Goal: Task Accomplishment & Management: Use online tool/utility

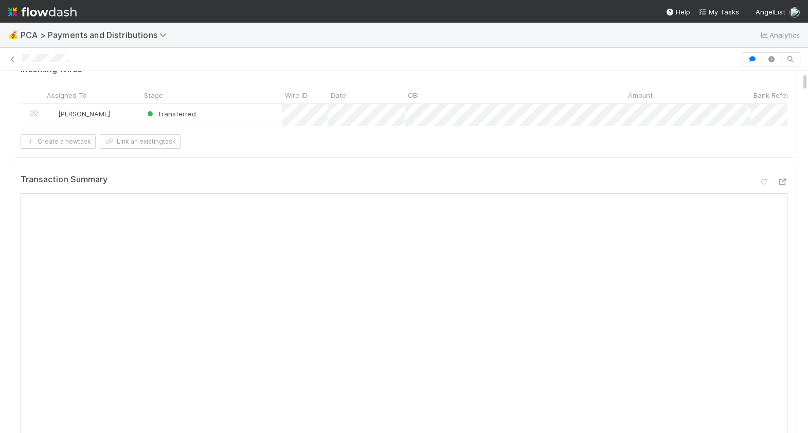
scroll to position [118, 0]
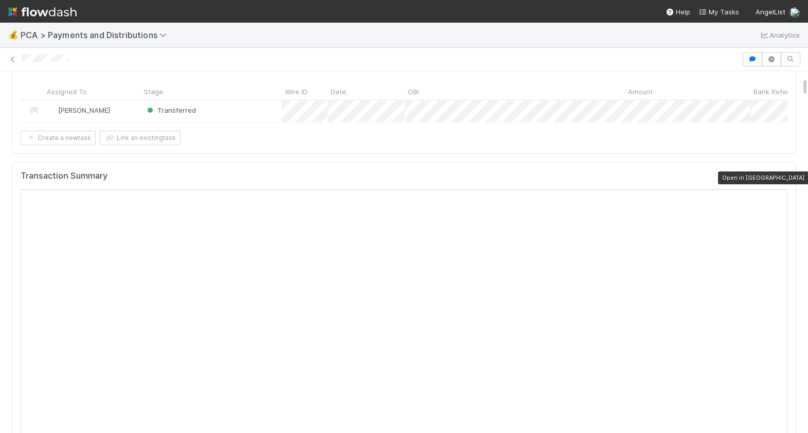
click at [783, 177] on icon at bounding box center [782, 178] width 10 height 7
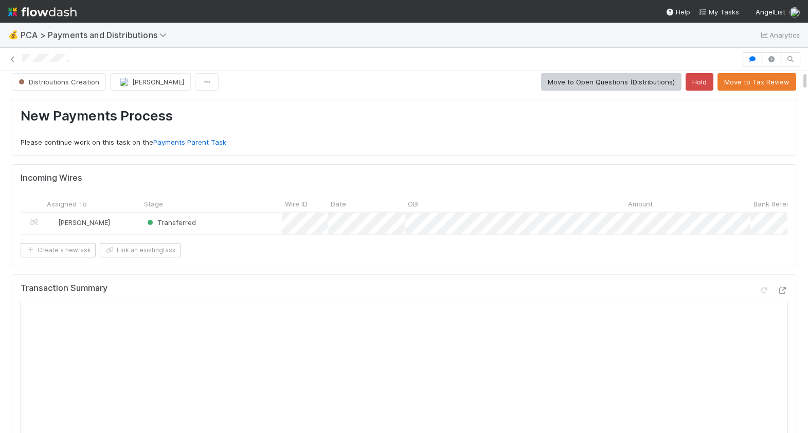
scroll to position [0, 0]
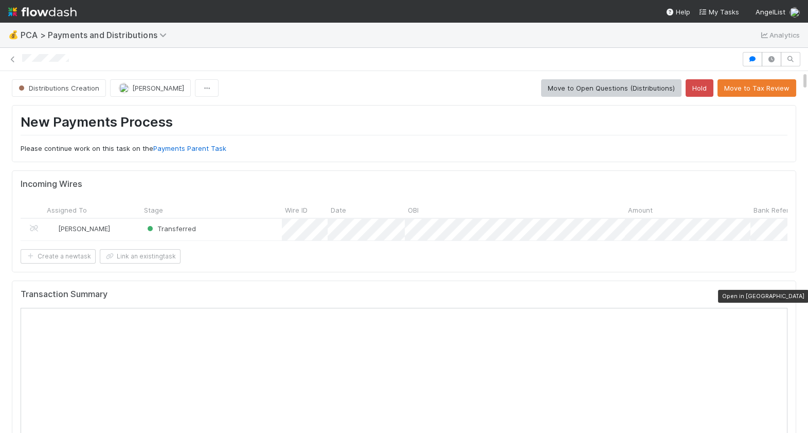
click at [782, 293] on icon at bounding box center [782, 296] width 10 height 7
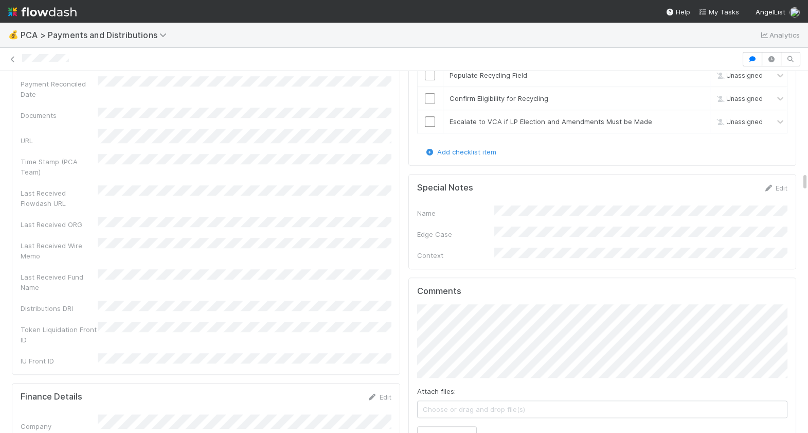
scroll to position [1994, 0]
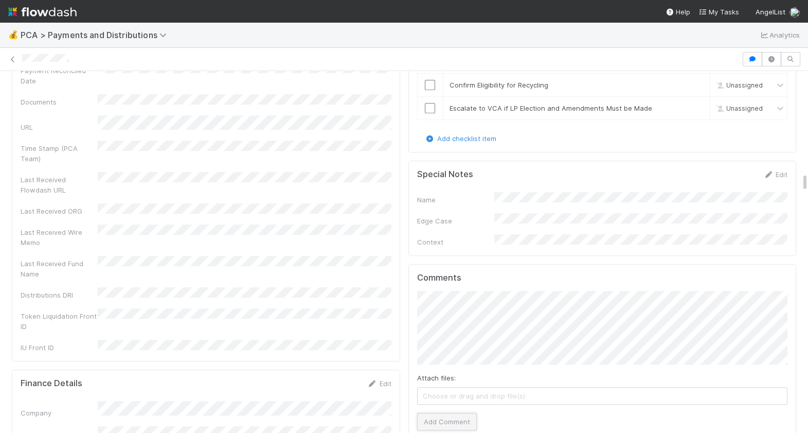
click at [451, 412] on button "Add Comment" at bounding box center [447, 420] width 60 height 17
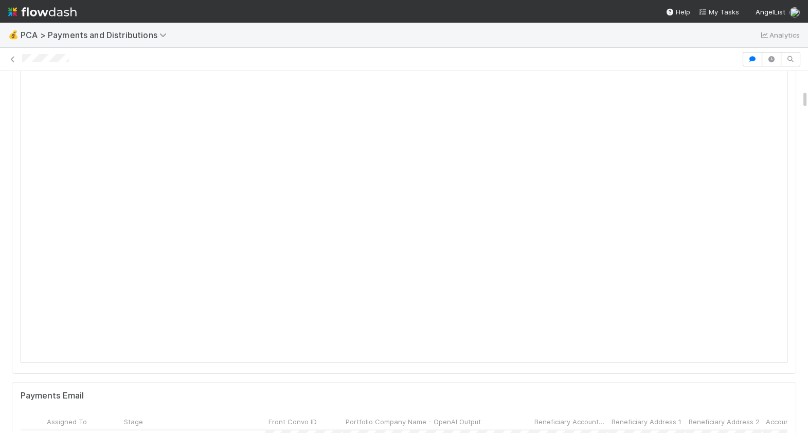
scroll to position [0, 0]
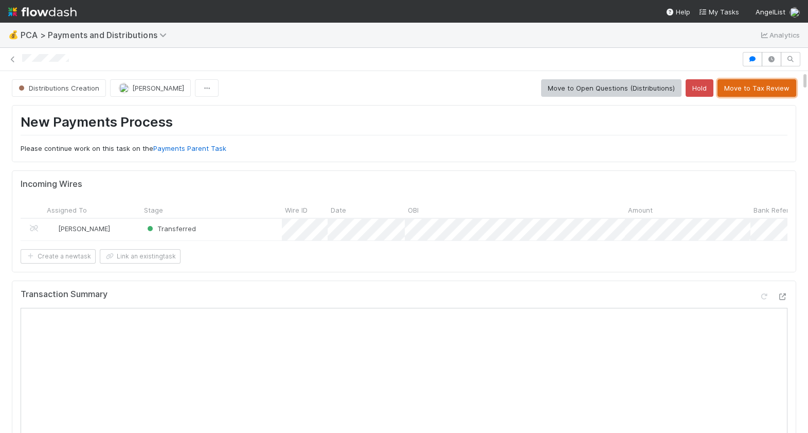
click at [772, 85] on button "Move to Tax Review" at bounding box center [756, 87] width 79 height 17
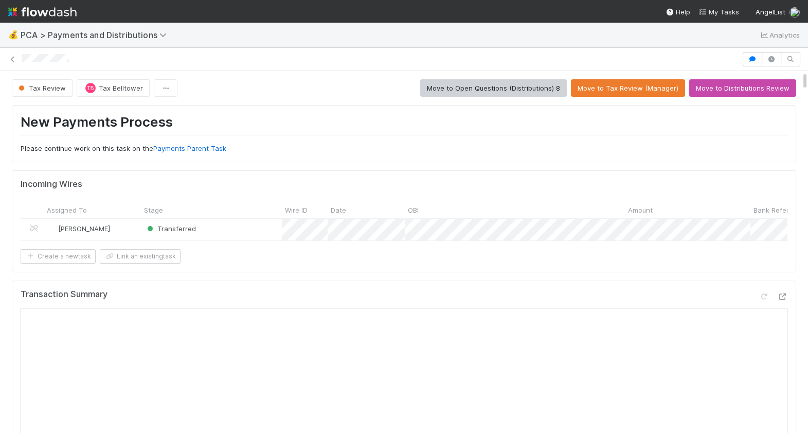
click at [168, 27] on div "💰 PCA > Payments and Distributions Analytics" at bounding box center [404, 35] width 808 height 25
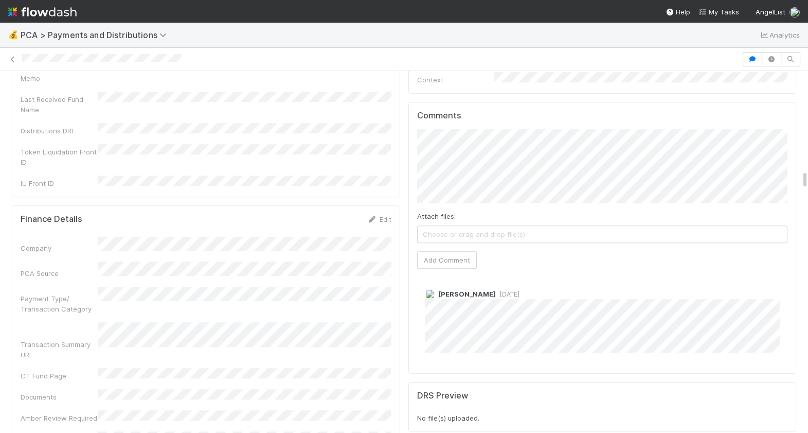
scroll to position [1994, 0]
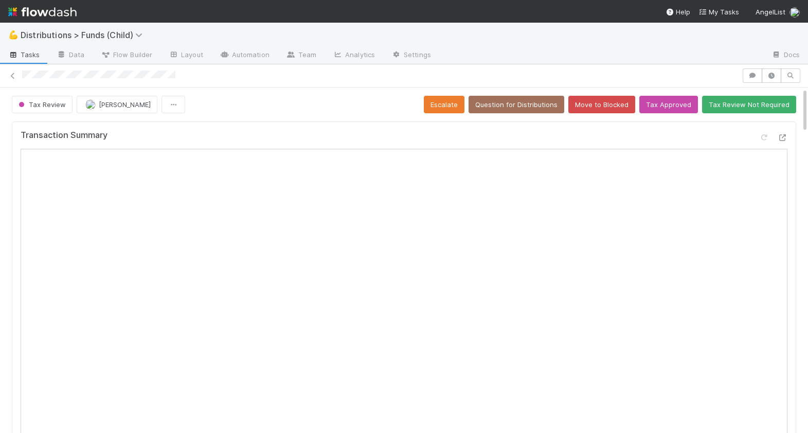
click at [293, 119] on div "Transaction Summary" at bounding box center [404, 401] width 793 height 569
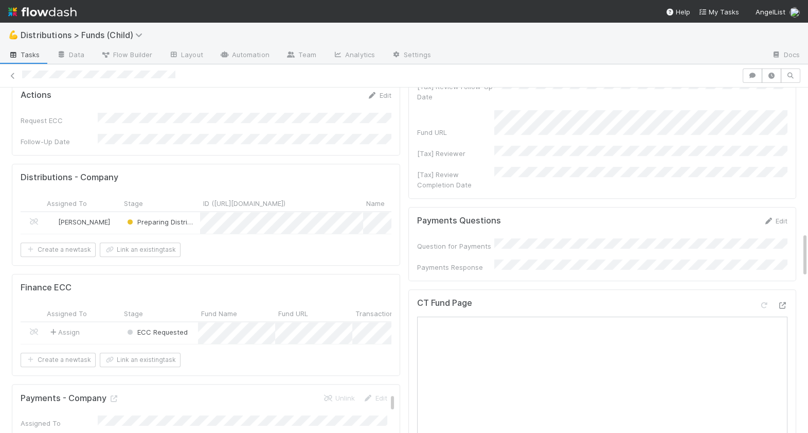
scroll to position [1101, 0]
click at [199, 210] on div "Preparing Distribution" at bounding box center [160, 221] width 79 height 22
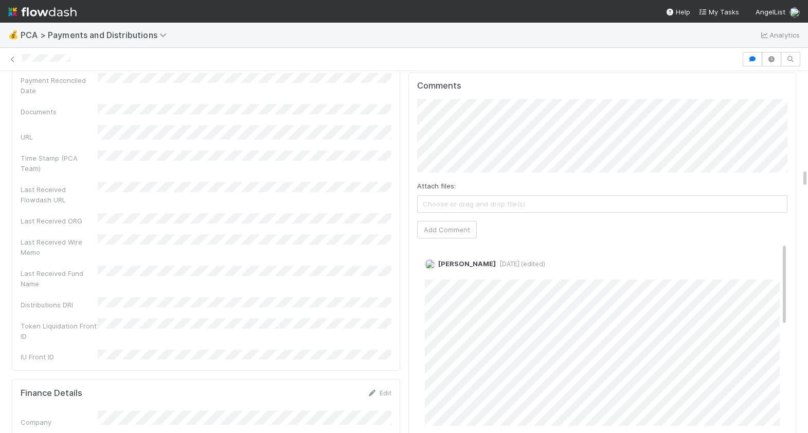
scroll to position [1940, 0]
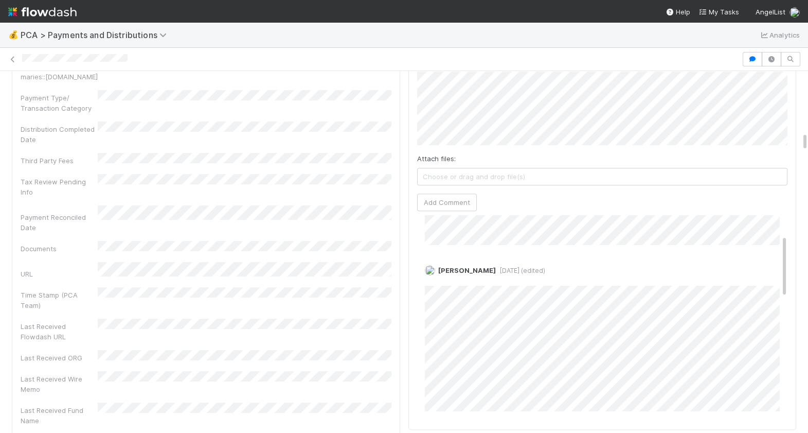
scroll to position [74, 0]
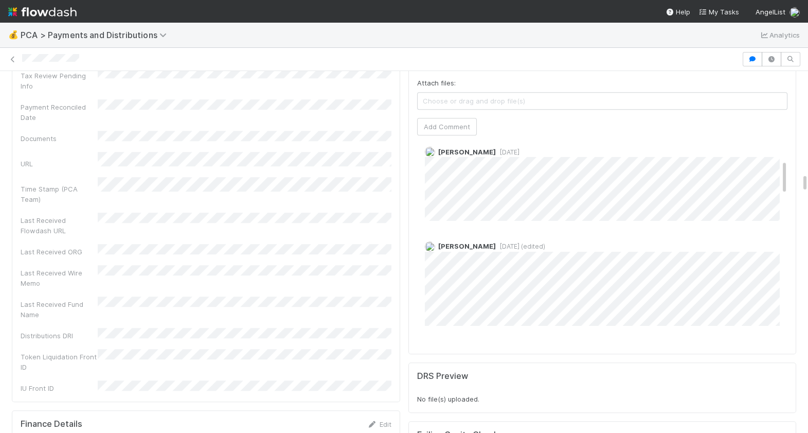
scroll to position [122, 0]
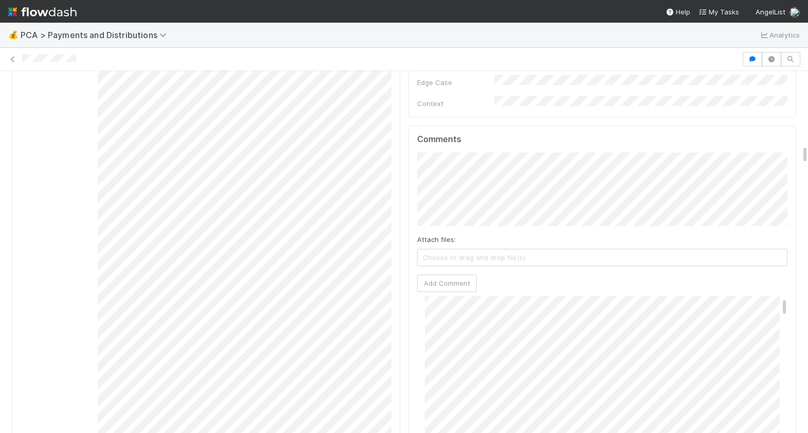
scroll to position [31, 0]
click at [454, 274] on button "Add Comment" at bounding box center [447, 282] width 60 height 17
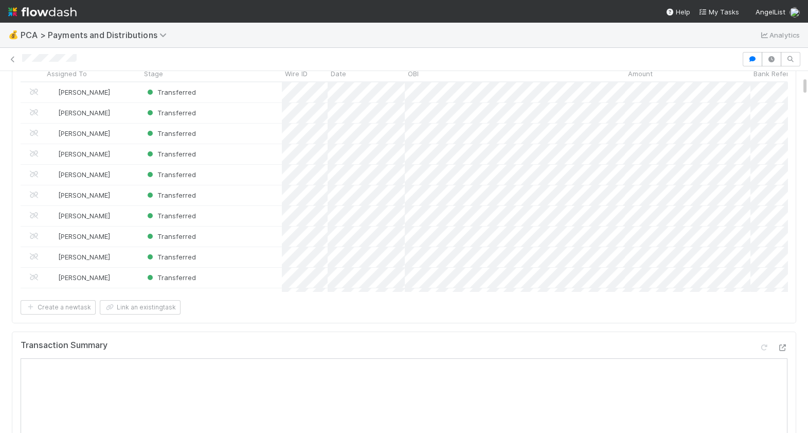
scroll to position [0, 0]
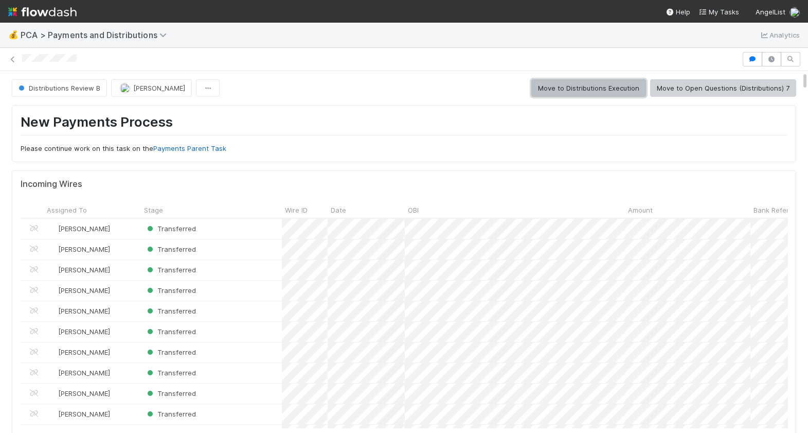
click at [604, 90] on button "Move to Distributions Execution" at bounding box center [588, 87] width 115 height 17
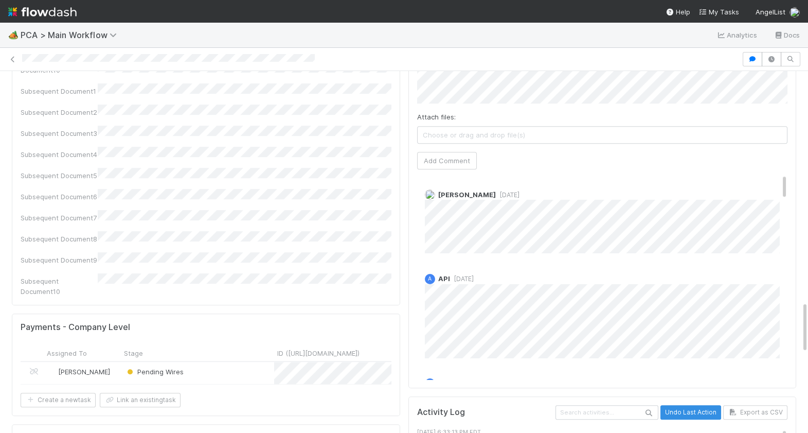
scroll to position [1609, 0]
click at [229, 362] on div "Pending Wires" at bounding box center [197, 373] width 153 height 22
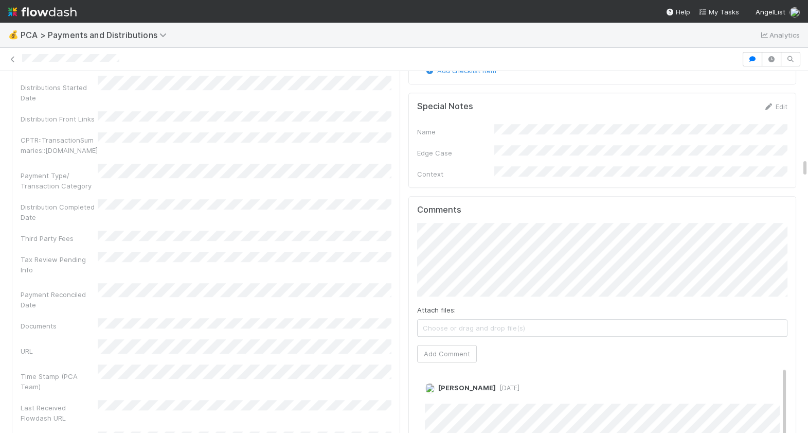
scroll to position [1759, 0]
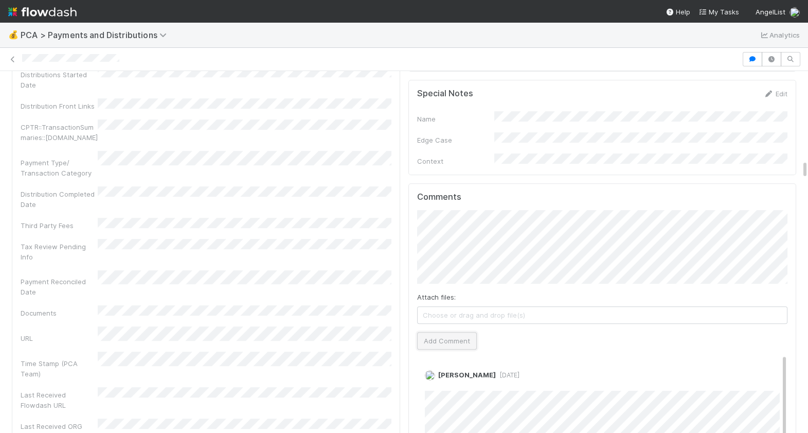
click at [450, 332] on button "Add Comment" at bounding box center [447, 340] width 60 height 17
click at [229, 21] on nav "Help My Tasks AngelList" at bounding box center [404, 11] width 808 height 23
drag, startPoint x: 132, startPoint y: 64, endPoint x: 20, endPoint y: 56, distance: 112.4
click at [20, 56] on div at bounding box center [404, 59] width 808 height 14
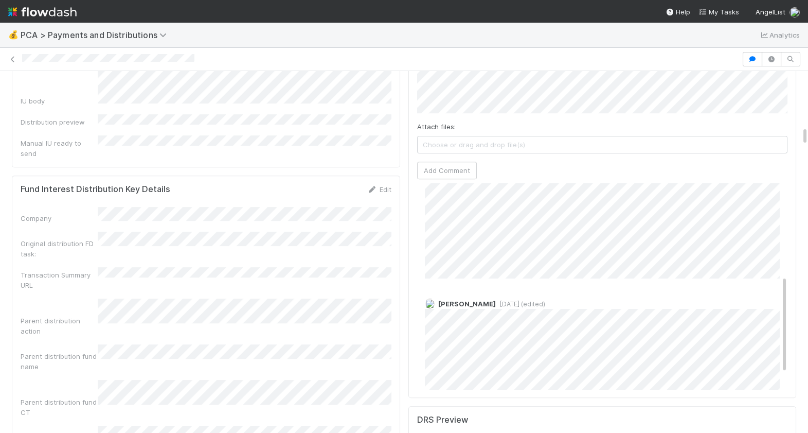
scroll to position [195, 0]
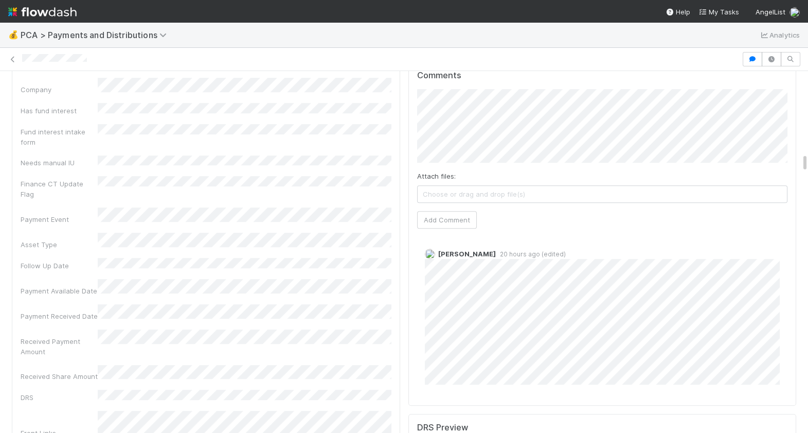
scroll to position [1837, 0]
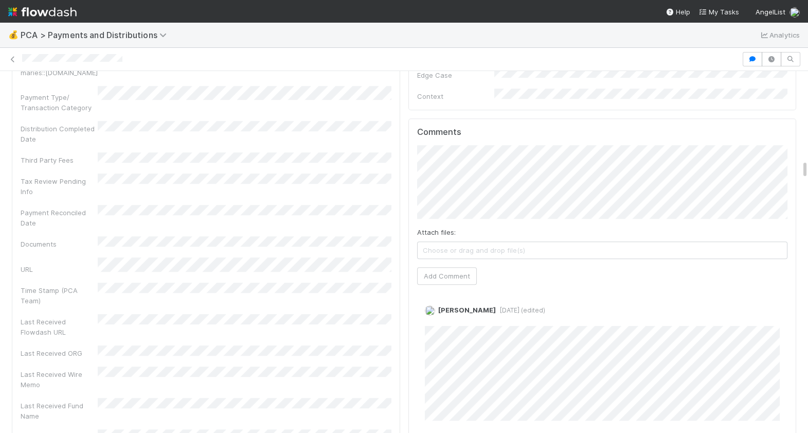
scroll to position [1648, 0]
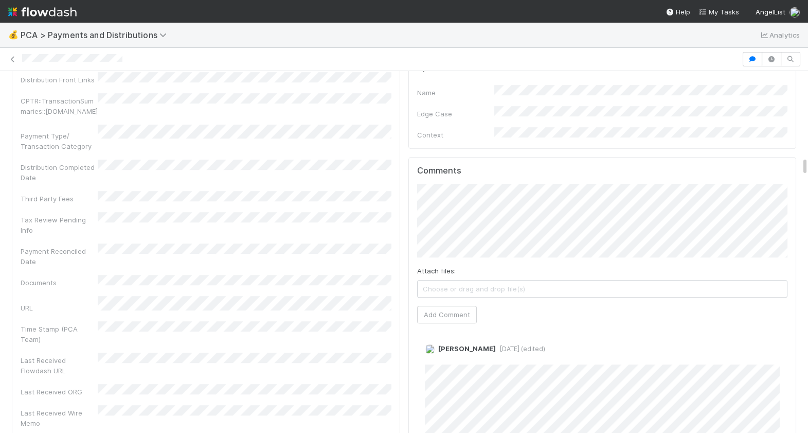
click at [225, 11] on nav "Help My Tasks AngelList" at bounding box center [404, 11] width 808 height 23
click at [22, 59] on div at bounding box center [380, 59] width 716 height 11
click at [445, 305] on button "Add Comment" at bounding box center [447, 313] width 60 height 17
click at [194, 4] on nav "Help My Tasks AngelList" at bounding box center [404, 11] width 808 height 23
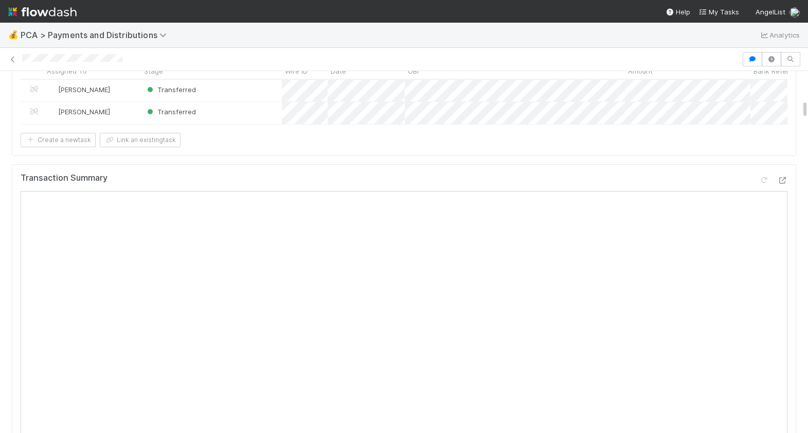
scroll to position [0, 0]
